Goal: Transaction & Acquisition: Book appointment/travel/reservation

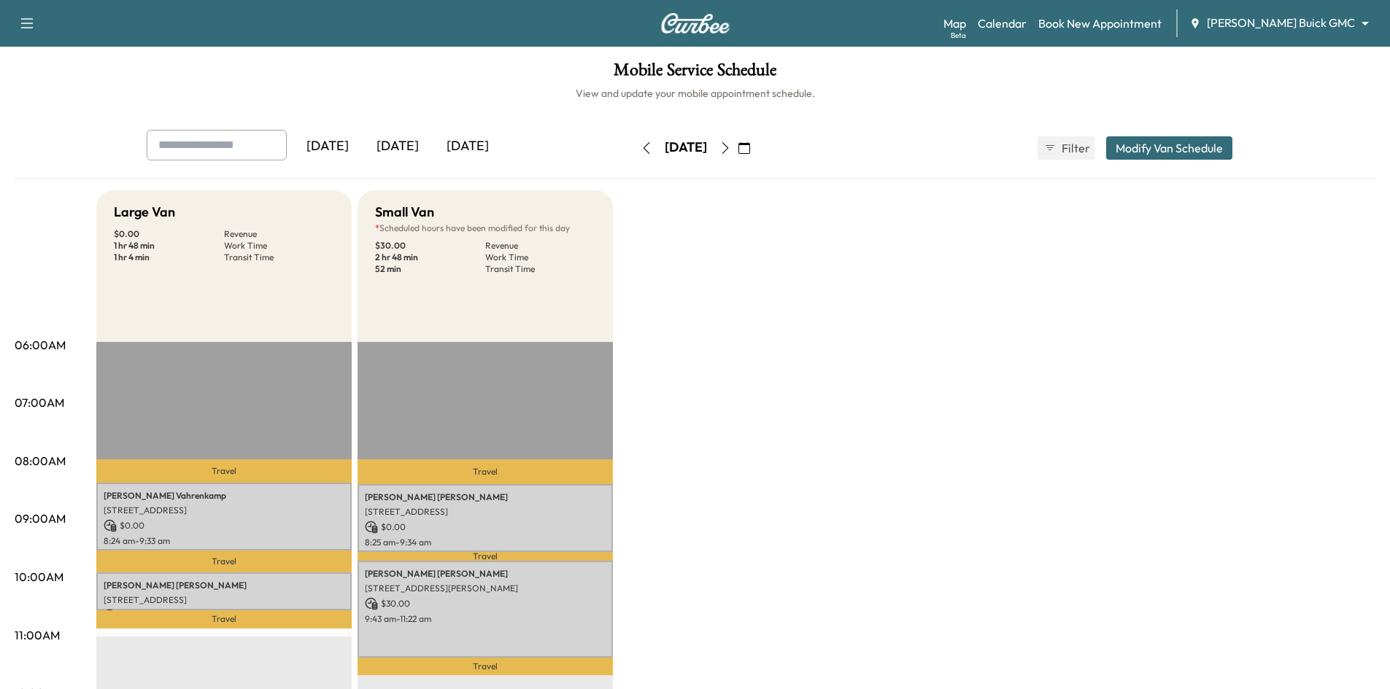
click at [406, 145] on div "[DATE]" at bounding box center [398, 147] width 70 height 34
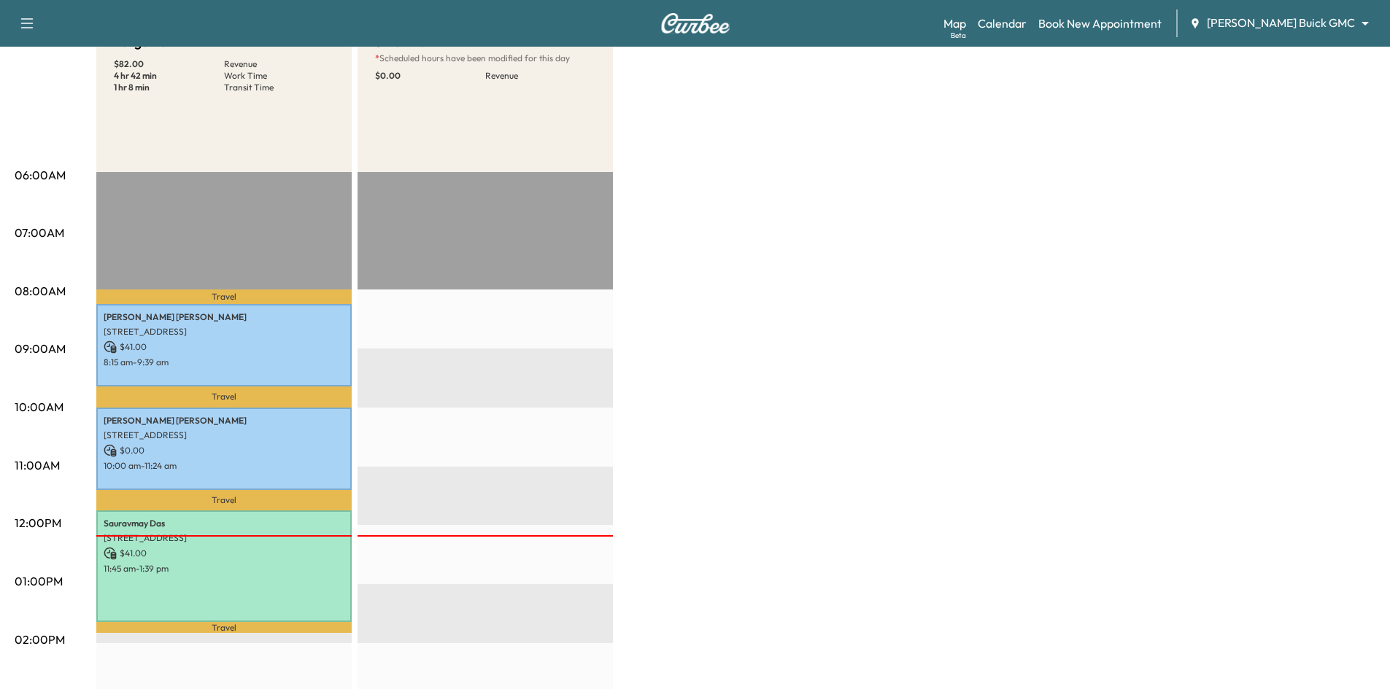
scroll to position [292, 0]
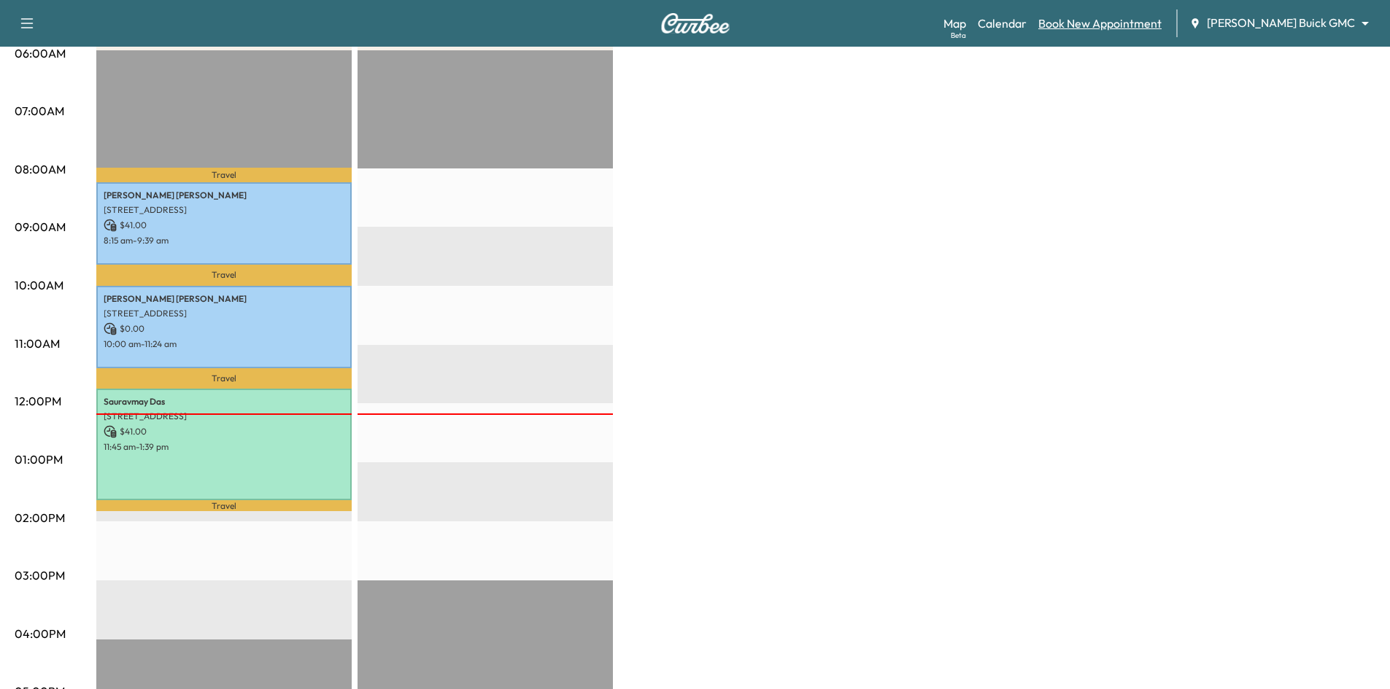
click at [1145, 23] on link "Book New Appointment" at bounding box center [1099, 24] width 123 height 18
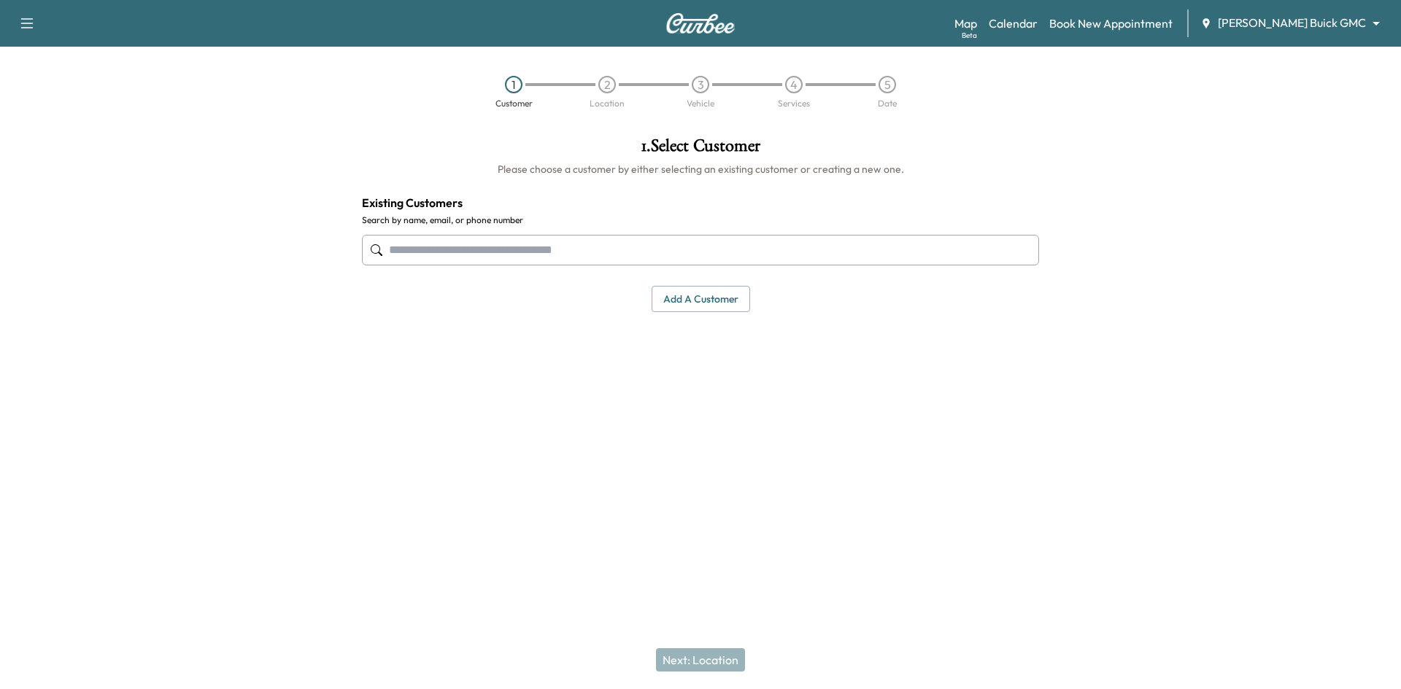
click at [657, 245] on input "text" at bounding box center [700, 250] width 677 height 31
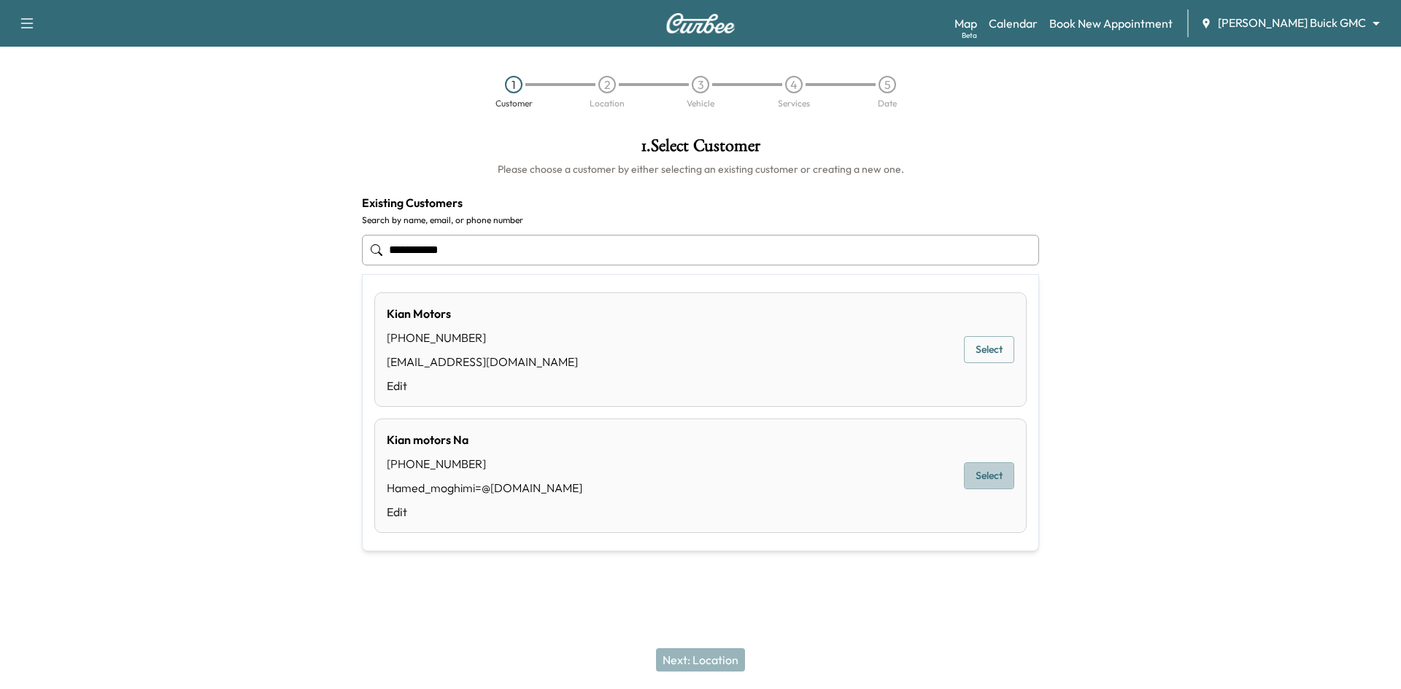
click at [1007, 477] on button "Select" at bounding box center [989, 476] width 50 height 27
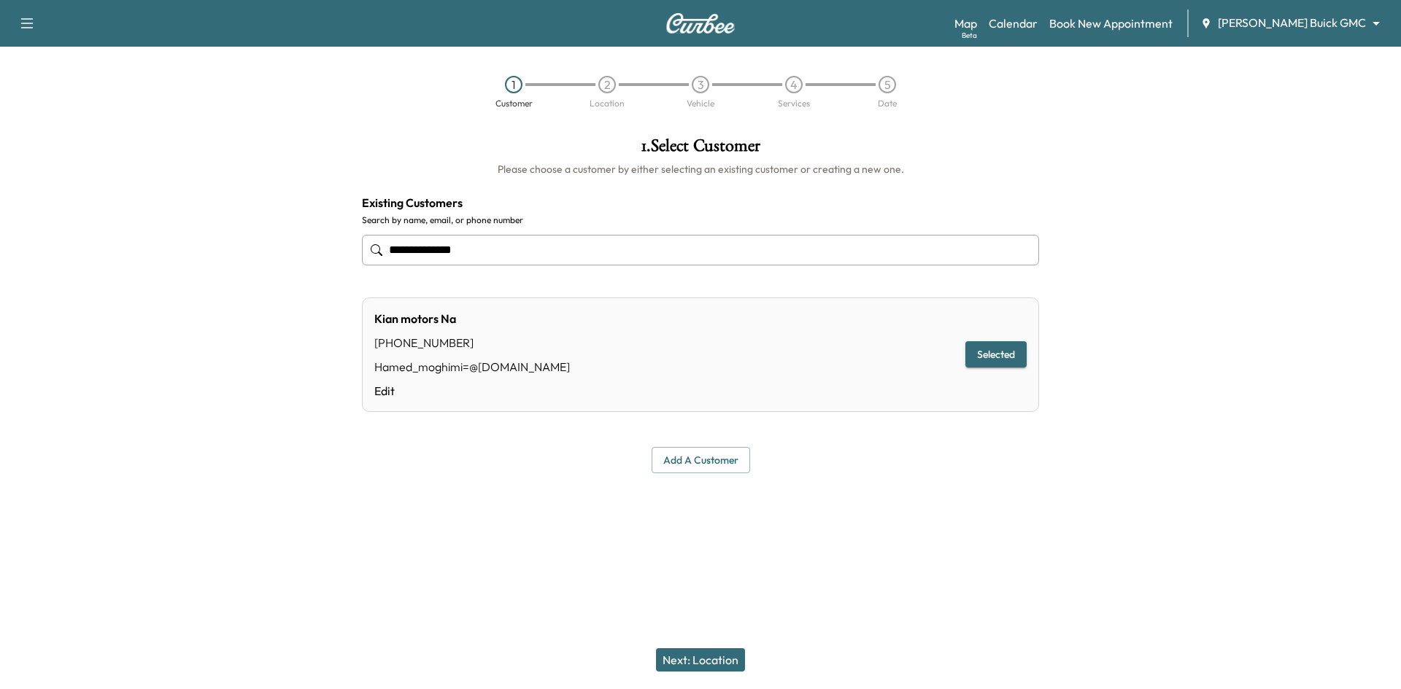
type input "**********"
click at [705, 657] on button "Next: Location" at bounding box center [700, 660] width 89 height 23
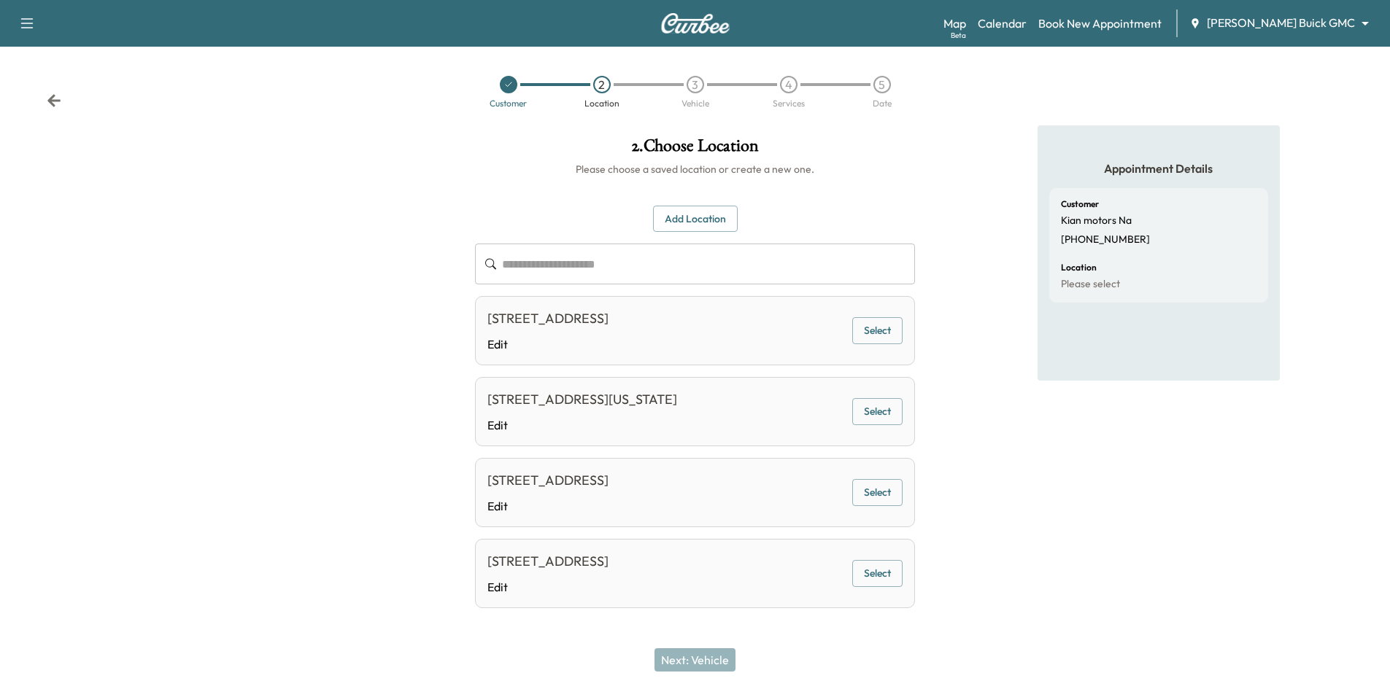
drag, startPoint x: 866, startPoint y: 496, endPoint x: 856, endPoint y: 494, distance: 9.7
click at [866, 496] on button "Select" at bounding box center [877, 492] width 50 height 27
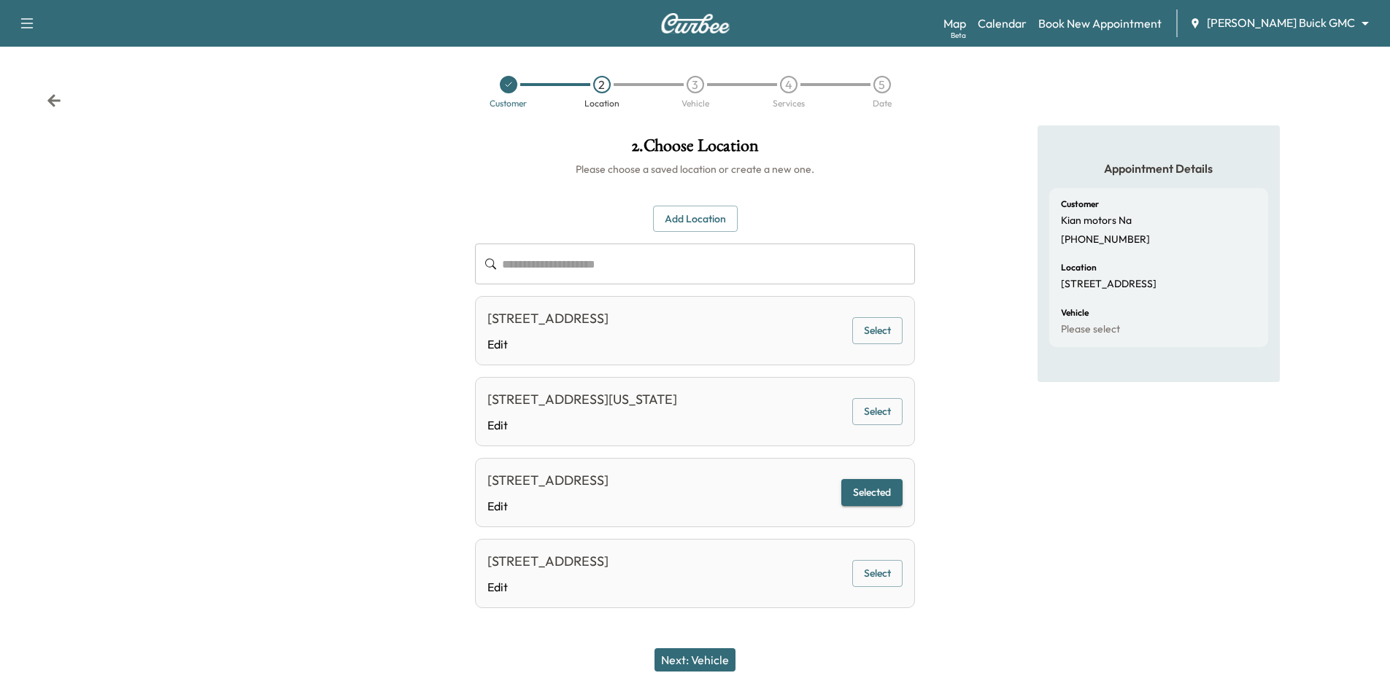
click at [717, 659] on button "Next: Vehicle" at bounding box center [694, 660] width 81 height 23
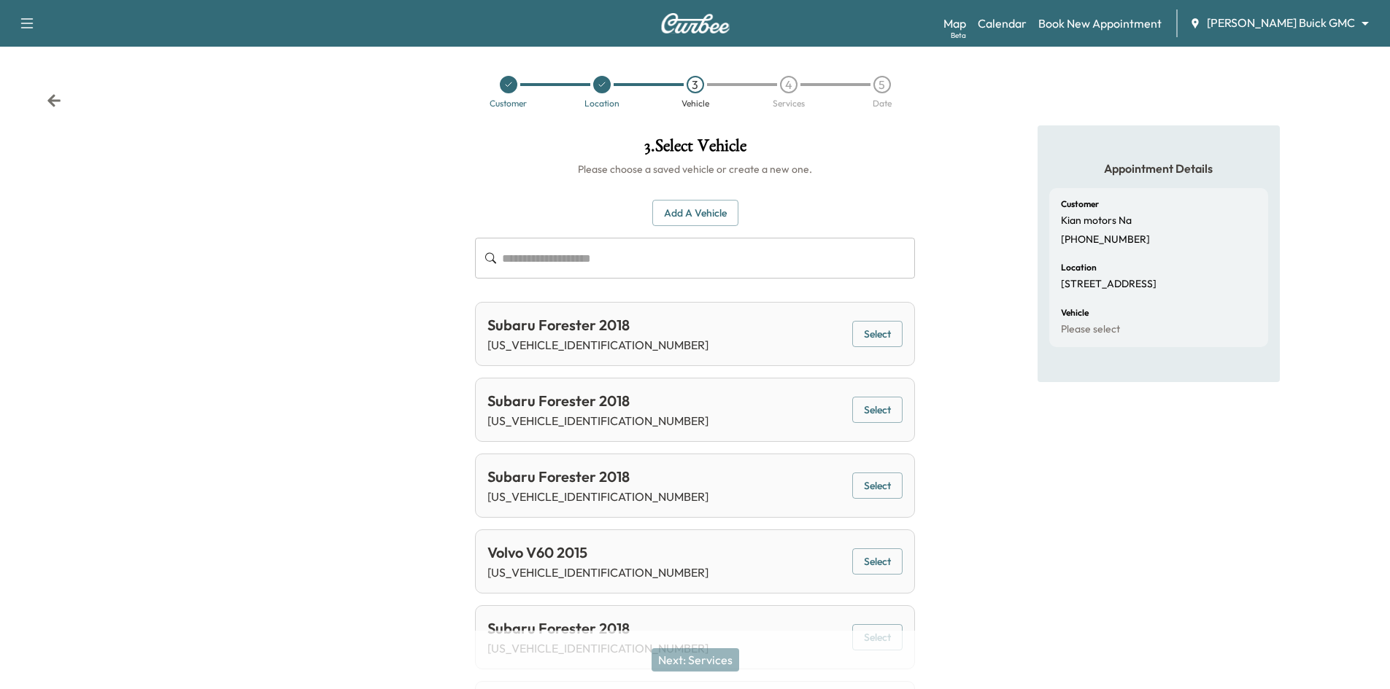
click at [693, 219] on button "Add a Vehicle" at bounding box center [695, 213] width 86 height 27
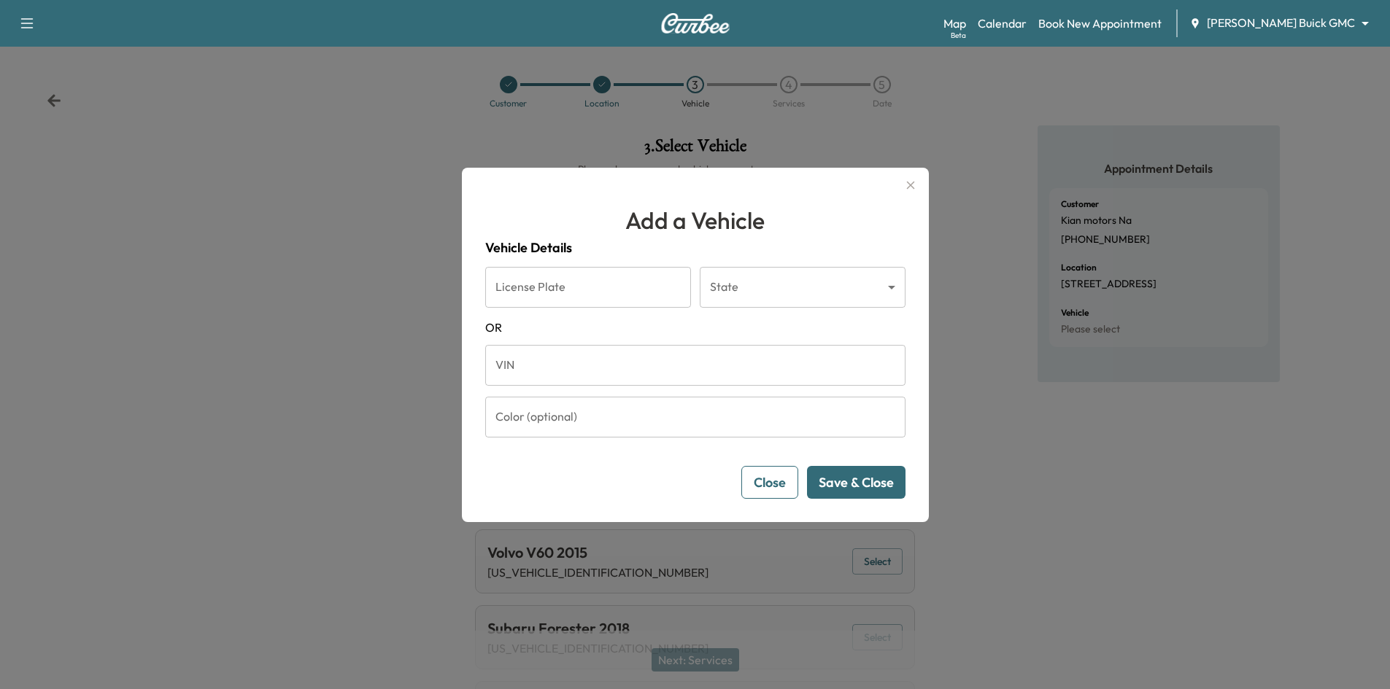
click at [620, 374] on input "VIN" at bounding box center [695, 365] width 420 height 41
type input "**********"
click at [875, 492] on button "Save & Close" at bounding box center [856, 482] width 98 height 33
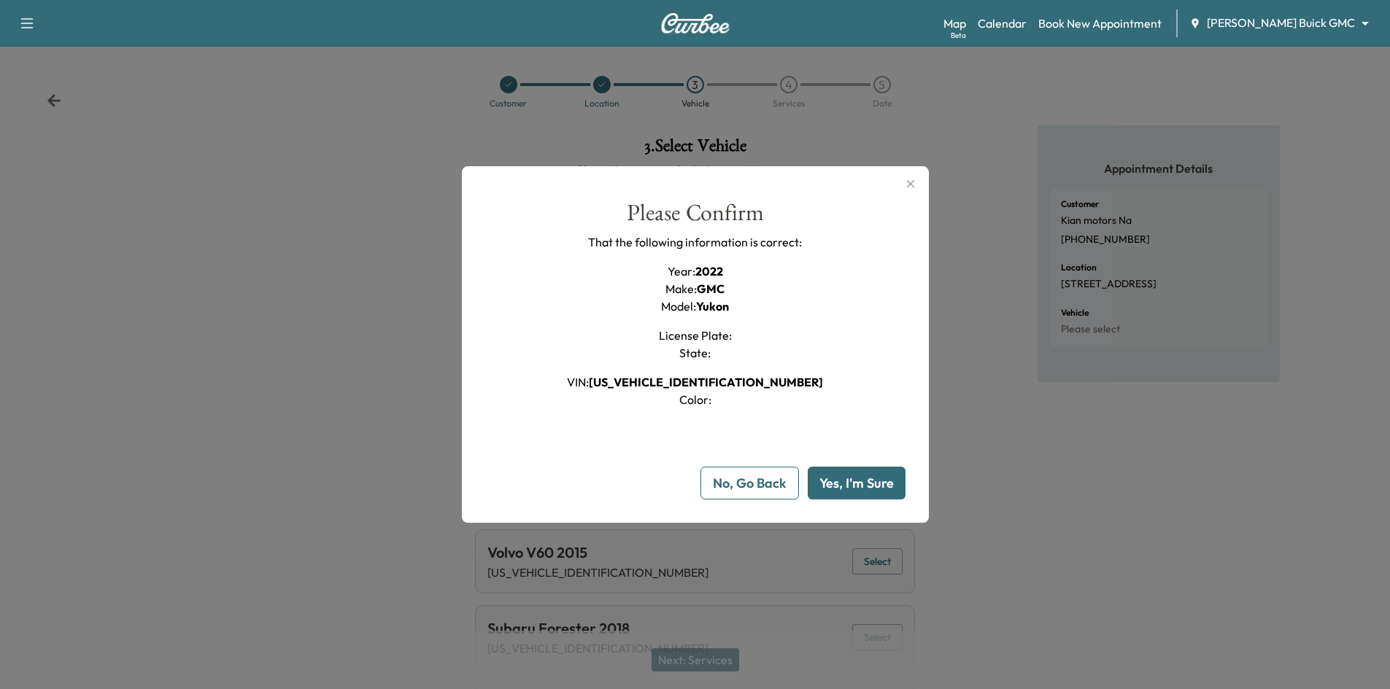
click at [862, 483] on button "Yes, I'm Sure" at bounding box center [857, 483] width 98 height 33
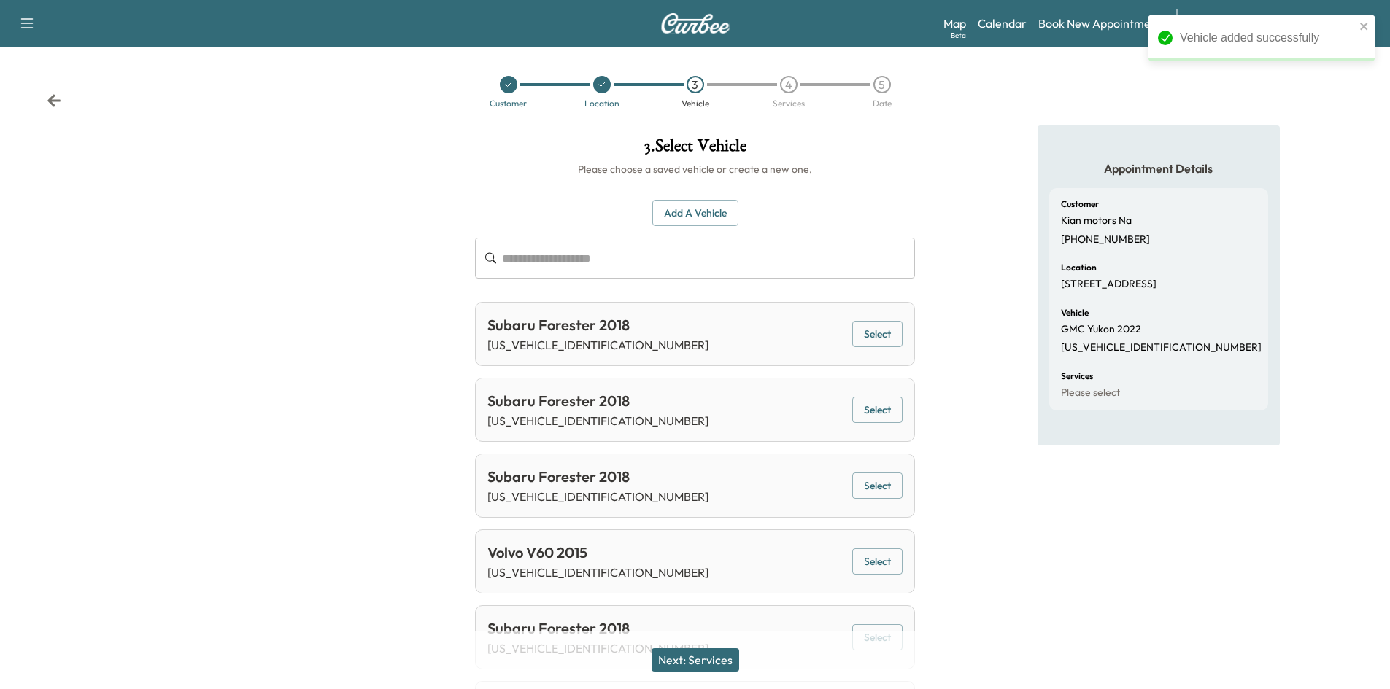
click at [722, 664] on button "Next: Services" at bounding box center [695, 660] width 88 height 23
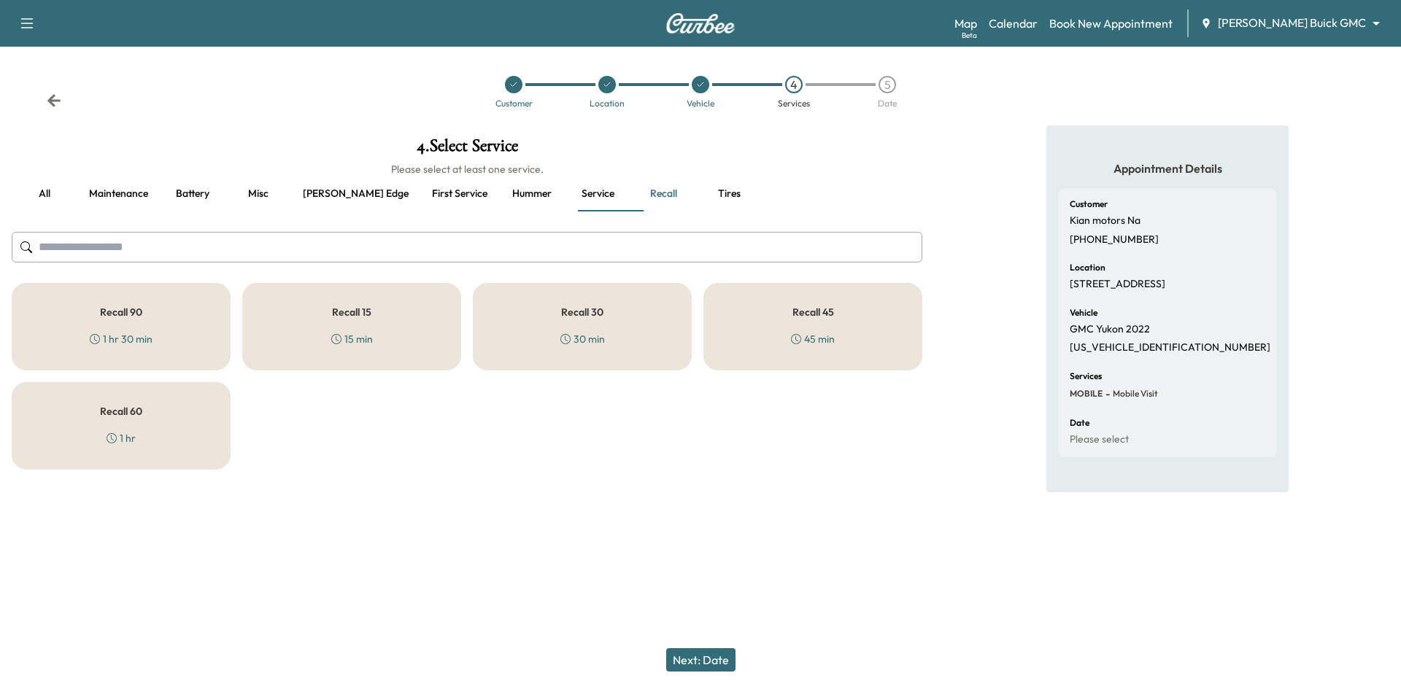
click at [634, 321] on div "Recall 30 30 min" at bounding box center [582, 327] width 219 height 88
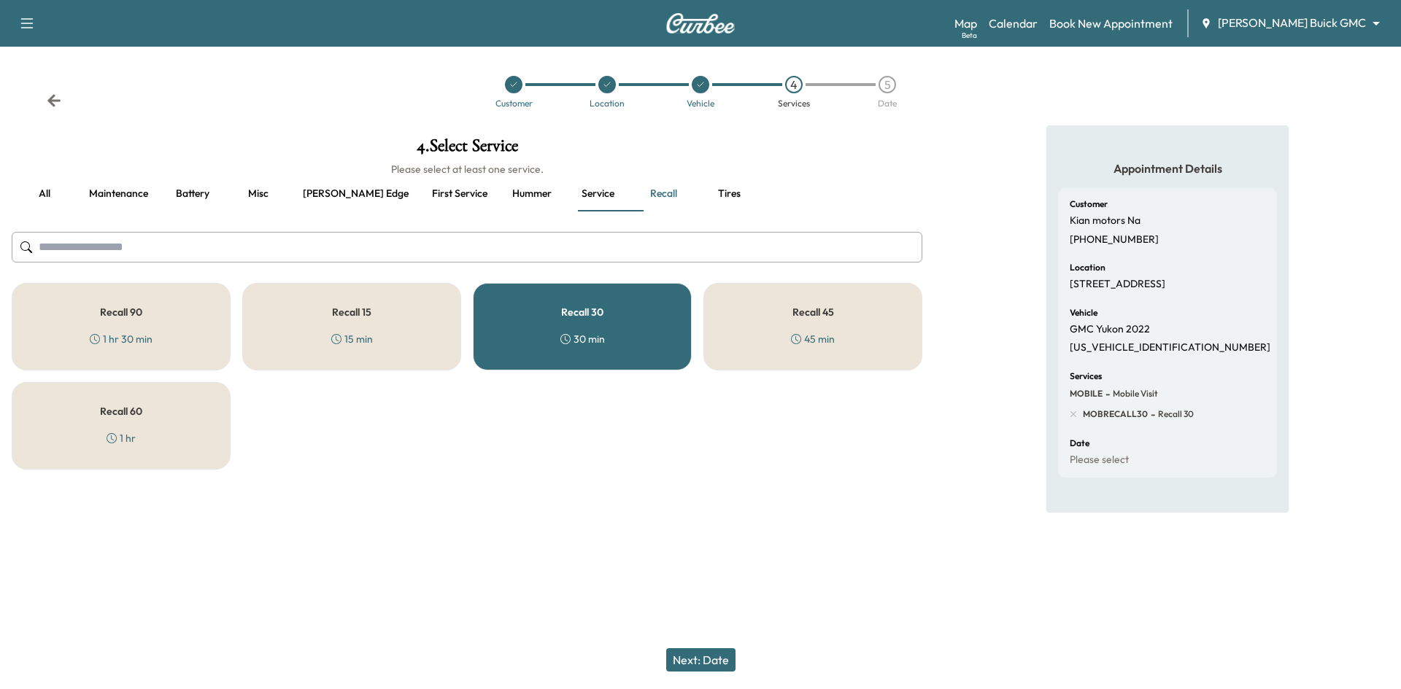
click at [707, 655] on button "Next: Date" at bounding box center [700, 660] width 69 height 23
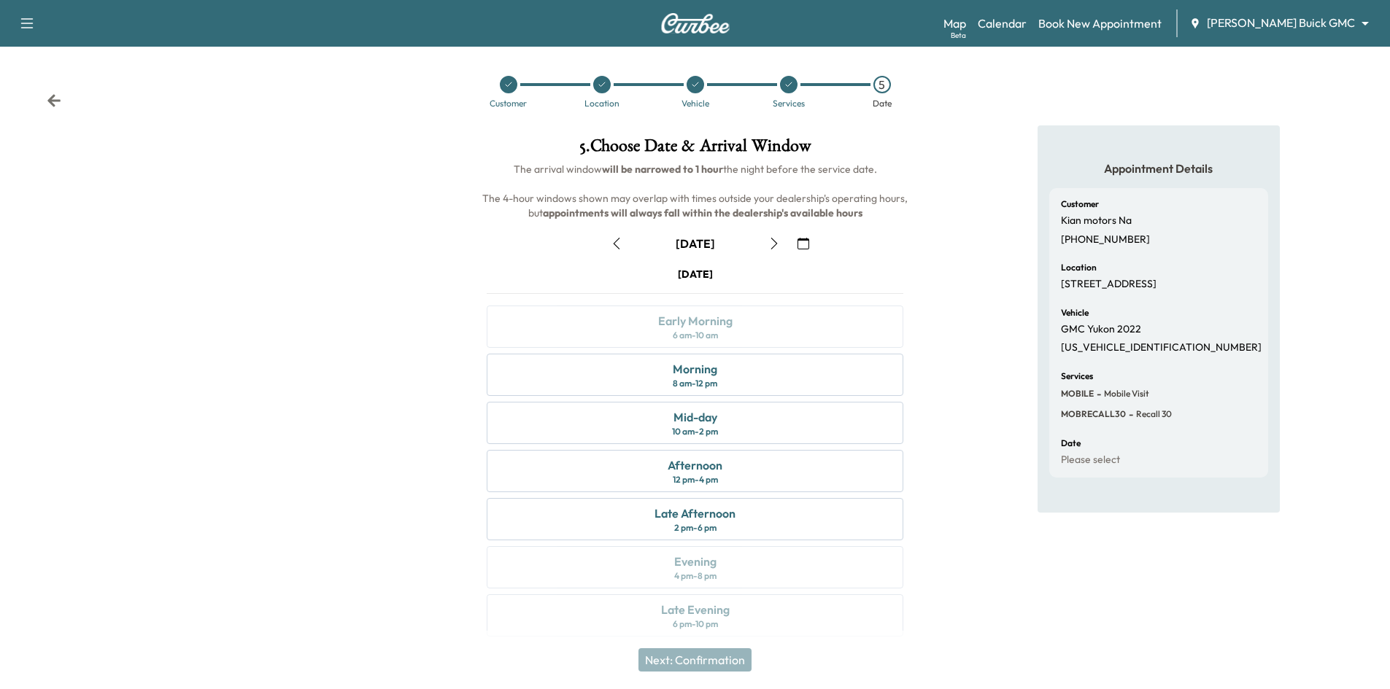
click at [622, 250] on button "button" at bounding box center [616, 243] width 25 height 23
click at [762, 433] on div "Mid-day 10 am - 2 pm" at bounding box center [695, 423] width 417 height 42
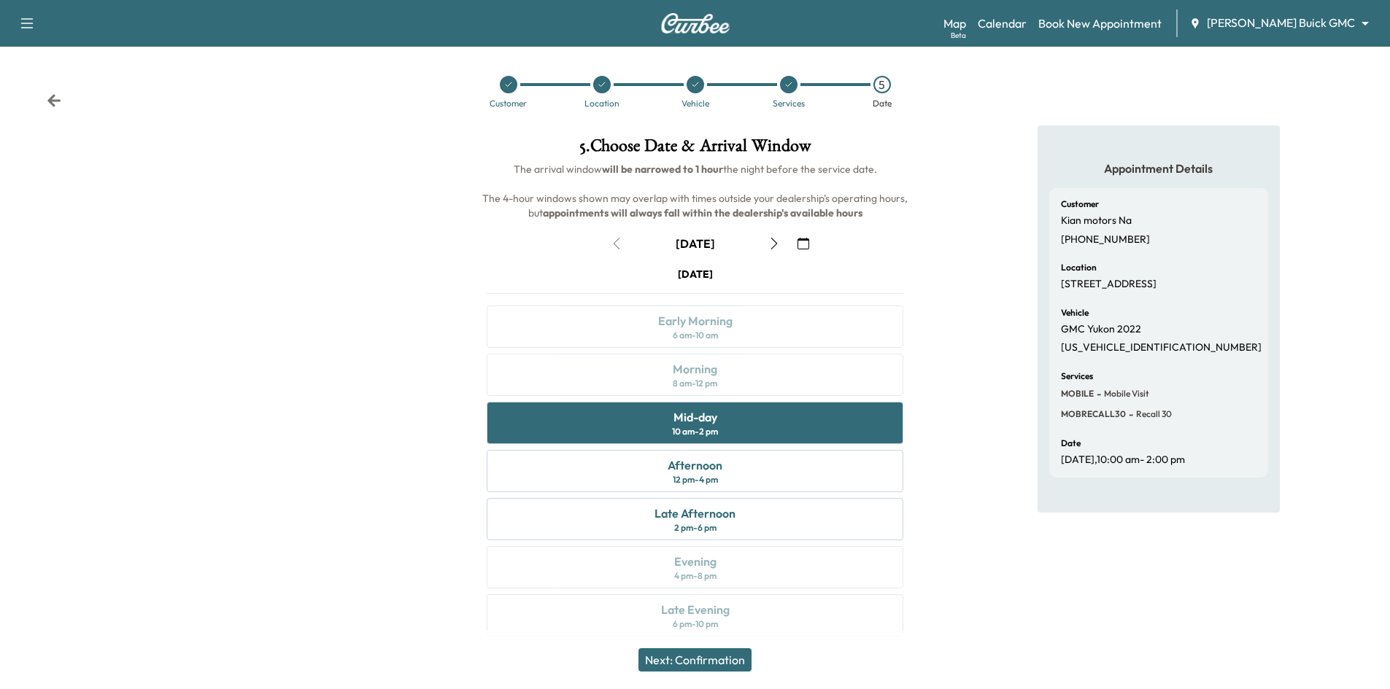
click at [714, 657] on button "Next: Confirmation" at bounding box center [694, 660] width 113 height 23
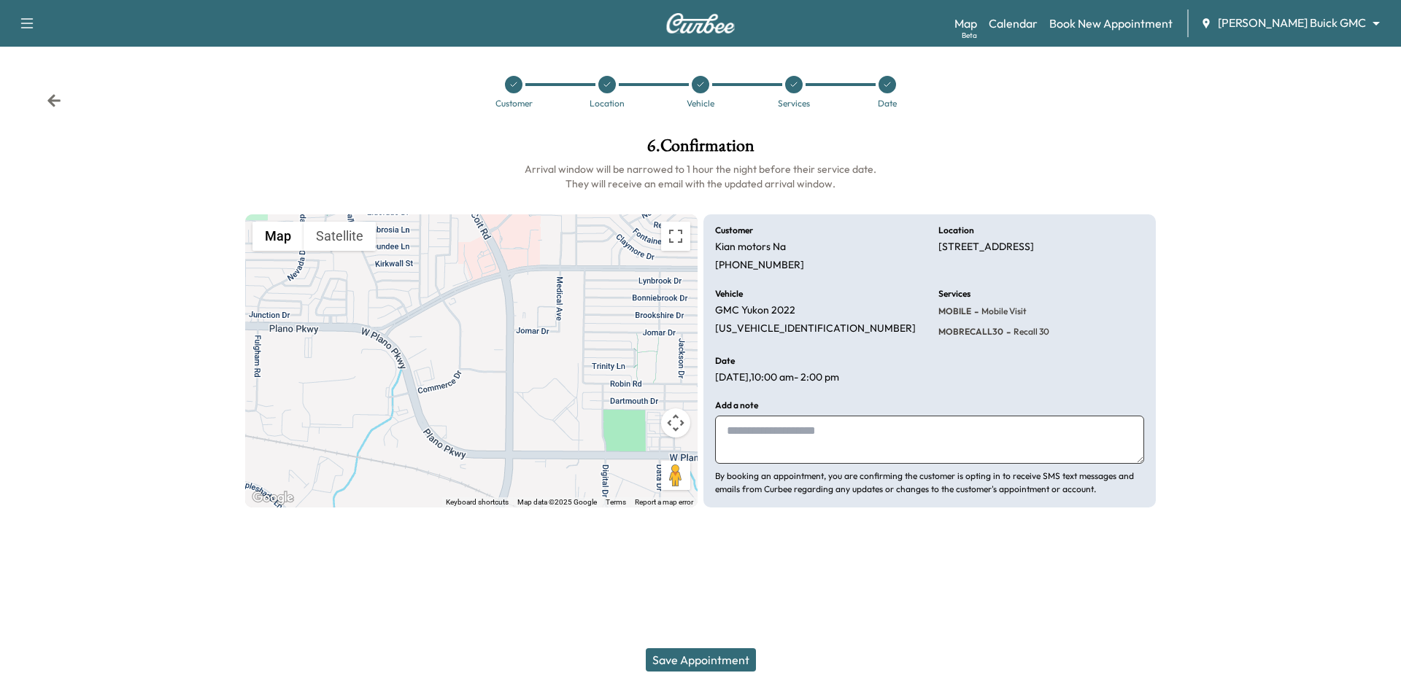
click at [721, 668] on button "Save Appointment" at bounding box center [701, 660] width 110 height 23
click at [885, 84] on icon at bounding box center [887, 84] width 9 height 9
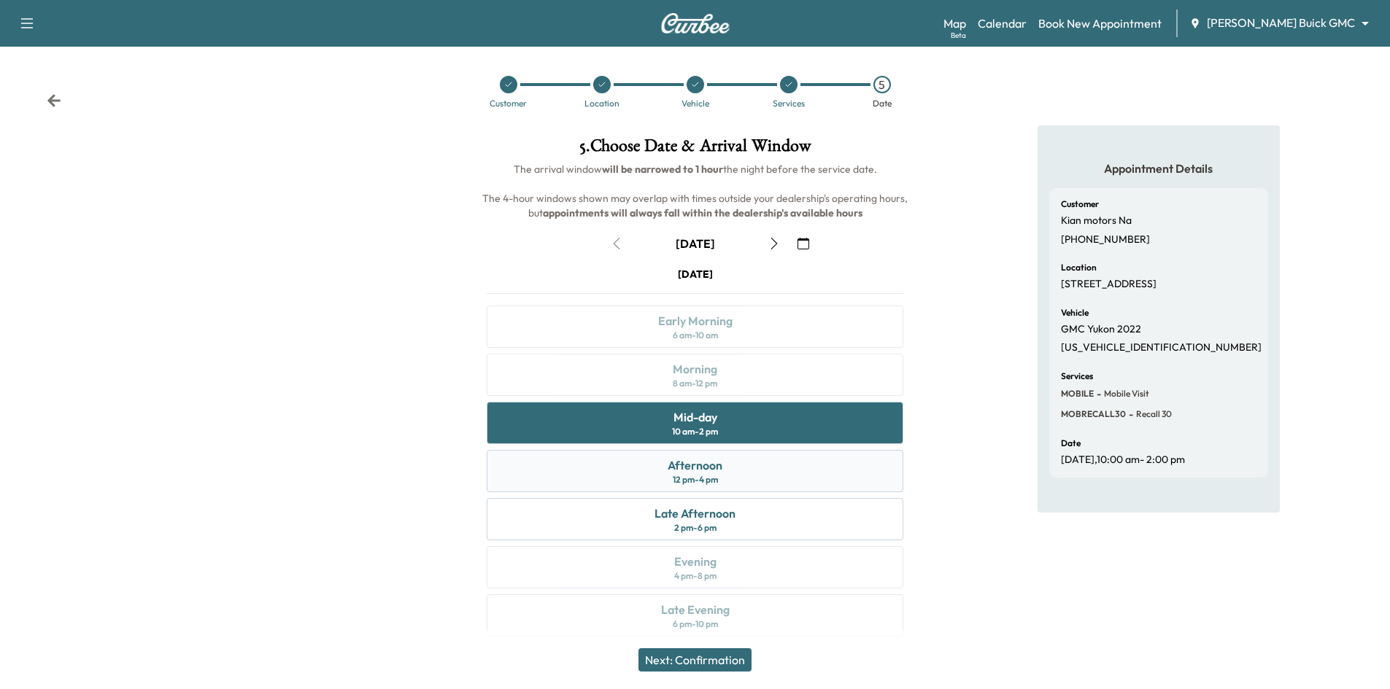
click at [737, 465] on div "Afternoon 12 pm - 4 pm" at bounding box center [695, 471] width 417 height 42
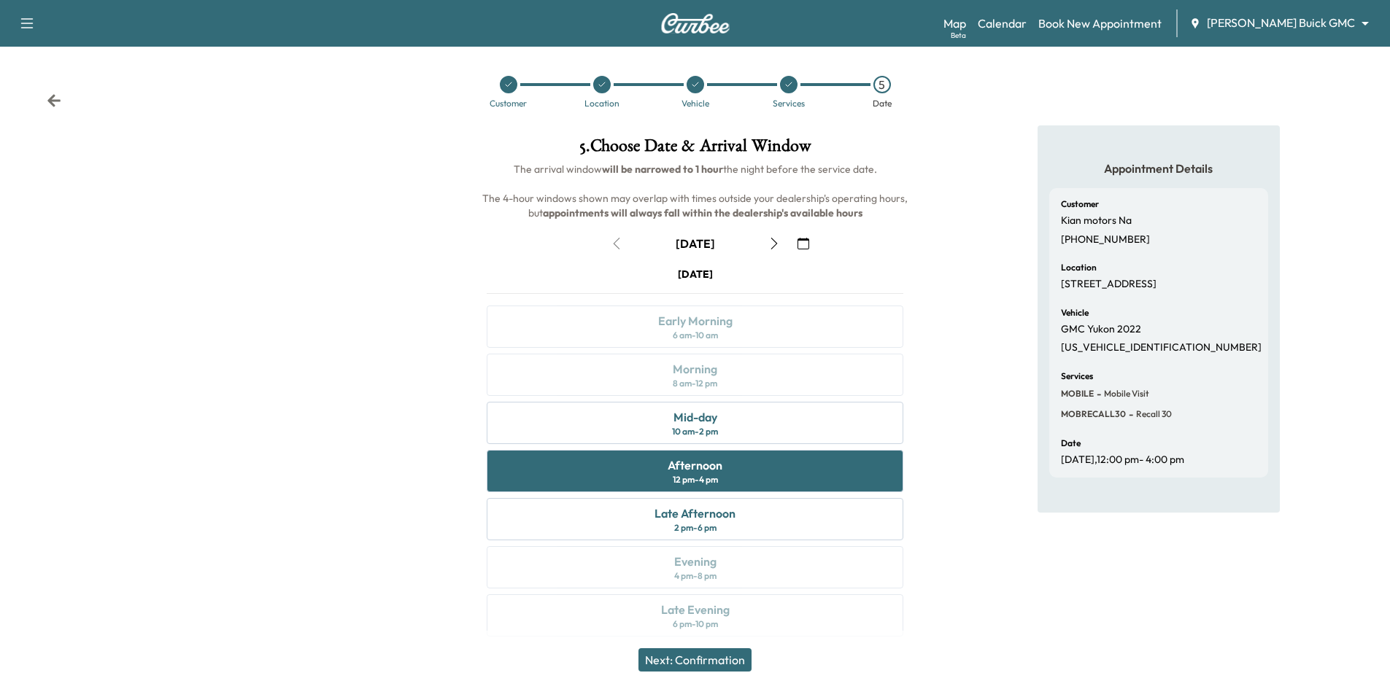
drag, startPoint x: 746, startPoint y: 511, endPoint x: 727, endPoint y: 611, distance: 100.9
click at [746, 513] on div "Late Afternoon 2 pm - 6 pm" at bounding box center [695, 519] width 417 height 42
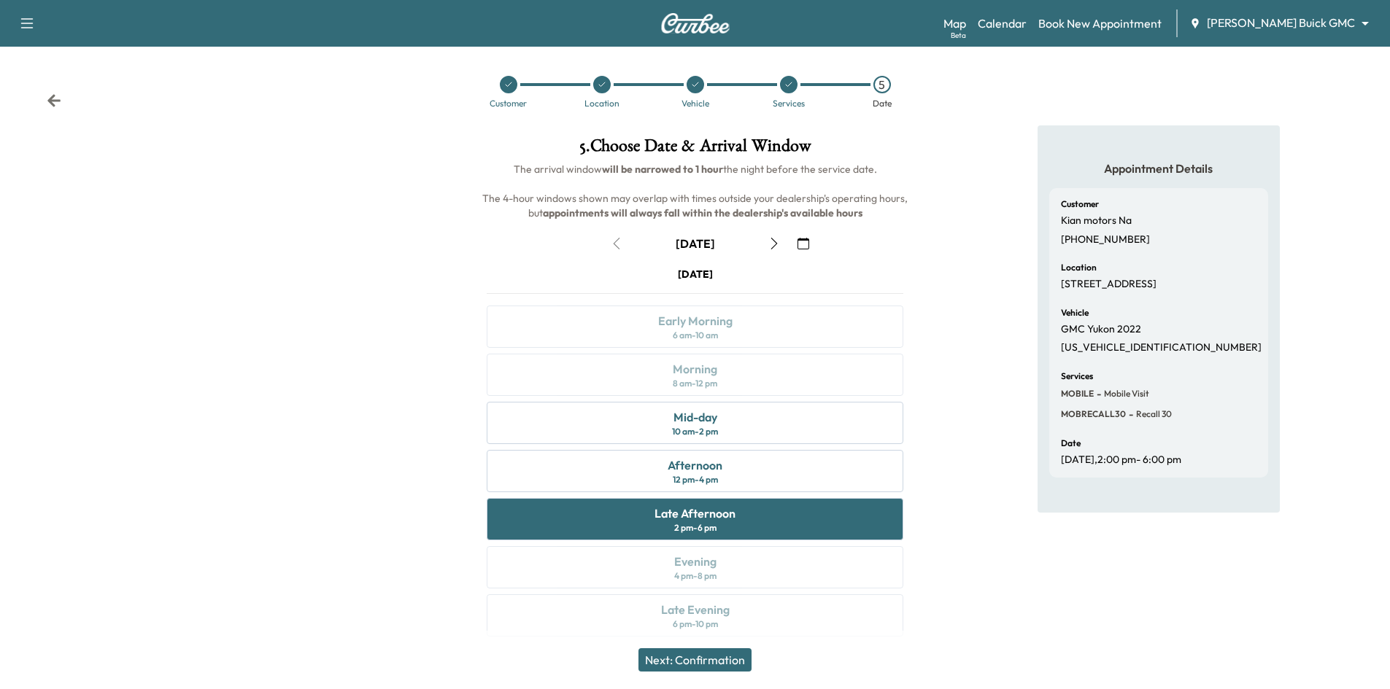
click at [735, 665] on button "Next: Confirmation" at bounding box center [694, 660] width 113 height 23
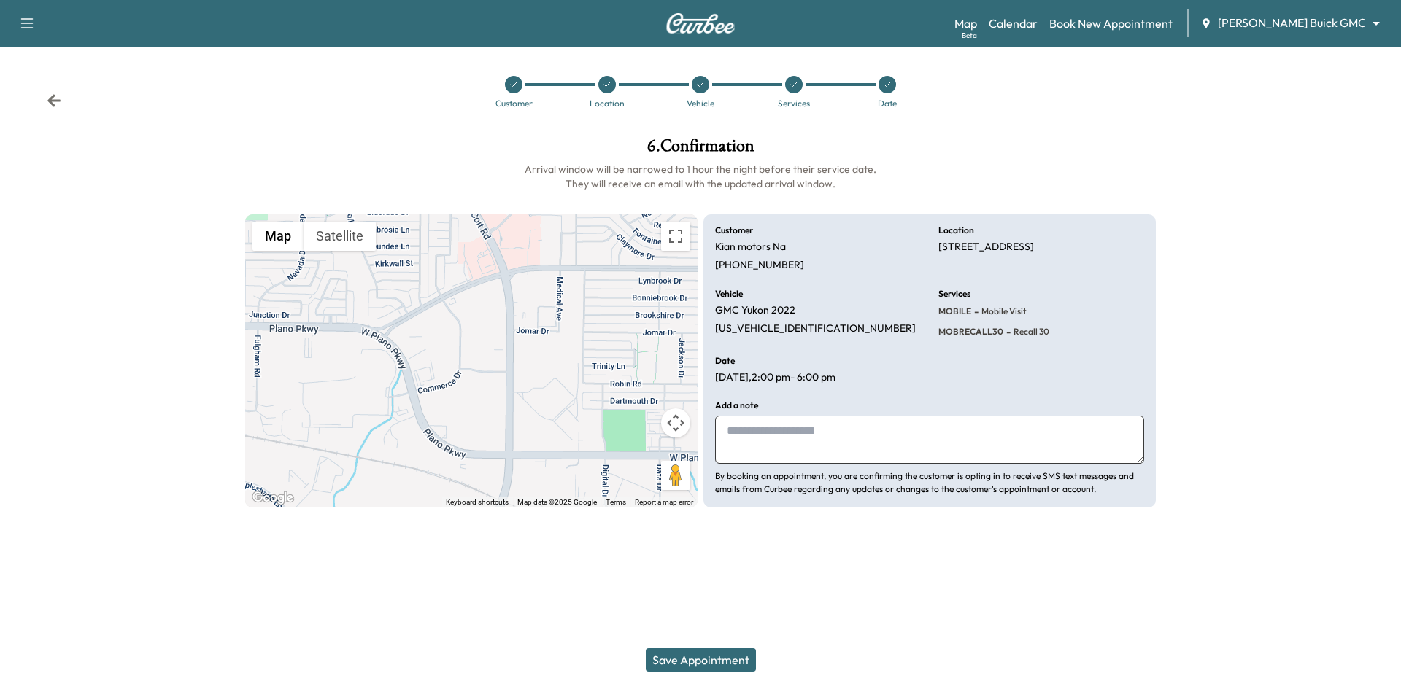
click at [729, 659] on button "Save Appointment" at bounding box center [701, 660] width 110 height 23
click at [28, 22] on icon "button" at bounding box center [27, 24] width 18 height 18
click at [45, 85] on button "Log Out" at bounding box center [51, 82] width 55 height 23
